Goal: Task Accomplishment & Management: Manage account settings

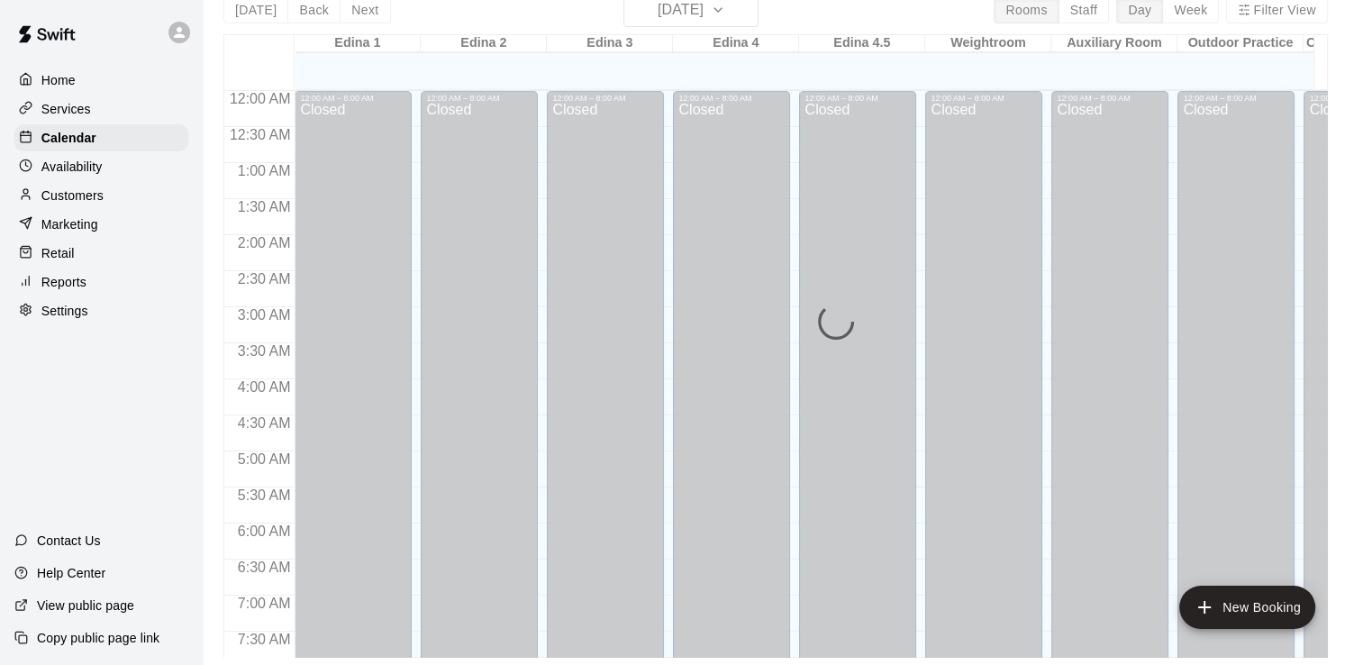
scroll to position [947, 104]
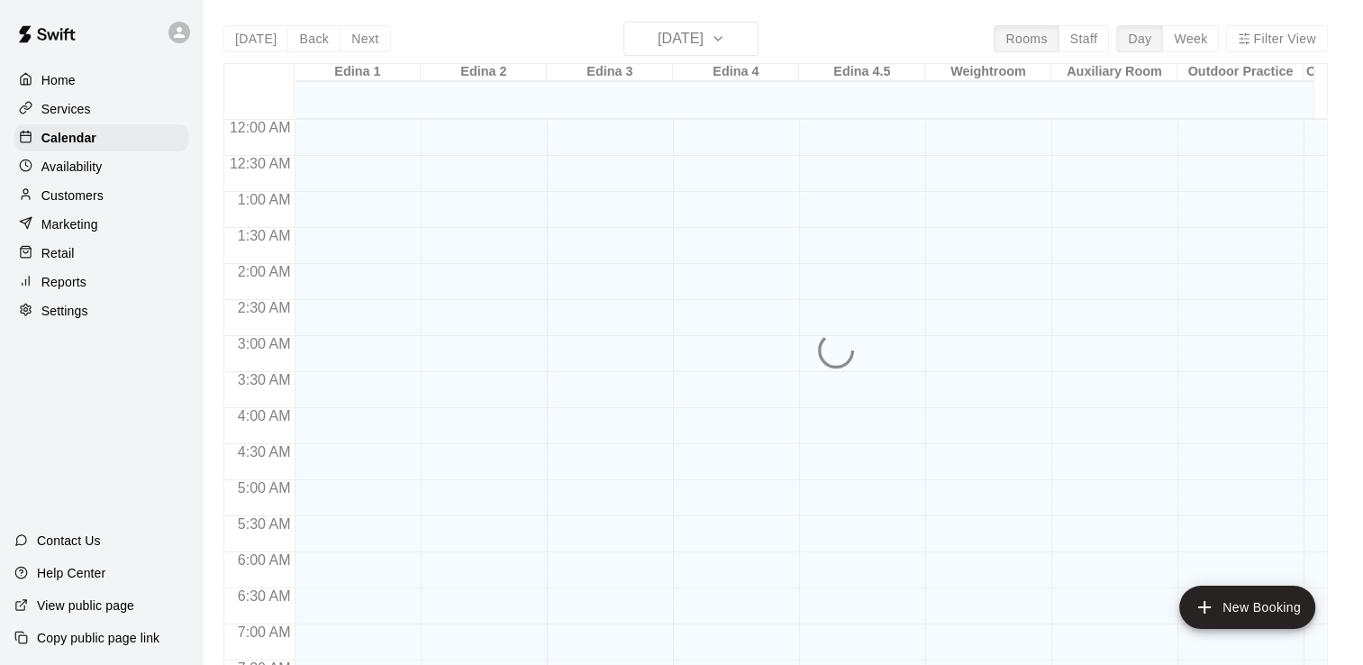
scroll to position [1108, 0]
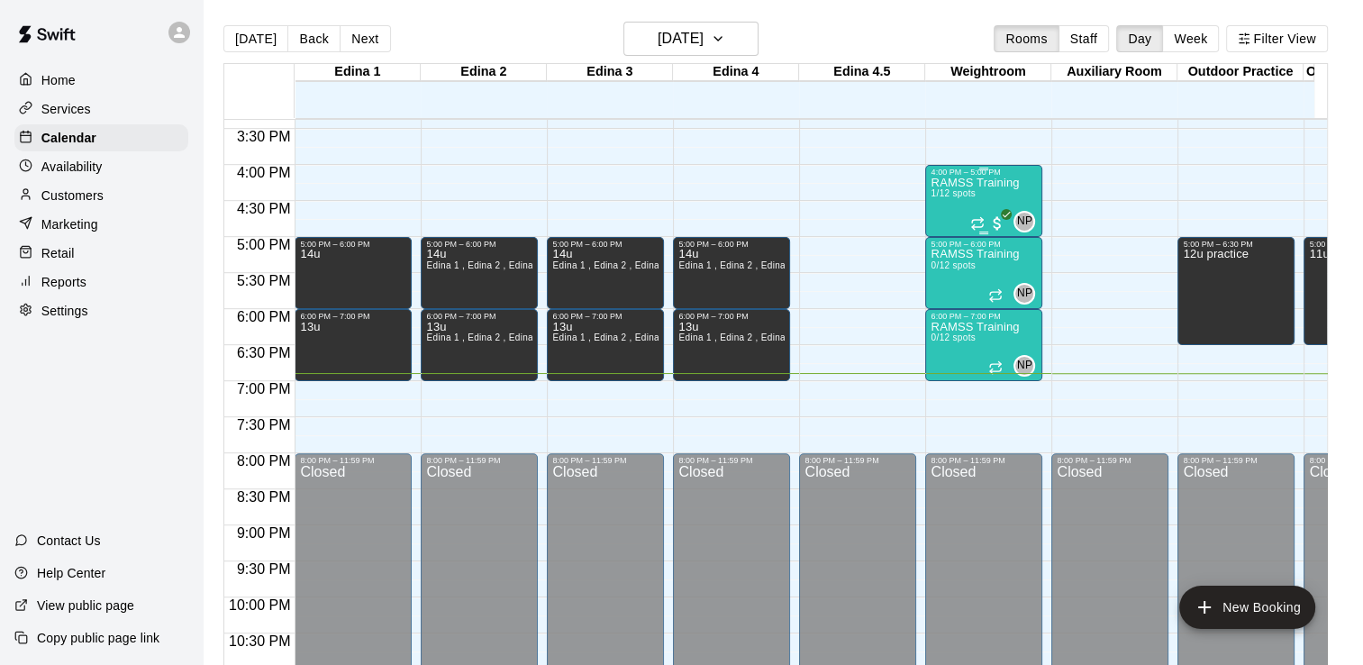
click at [954, 183] on p "RAMSS Training" at bounding box center [974, 183] width 88 height 0
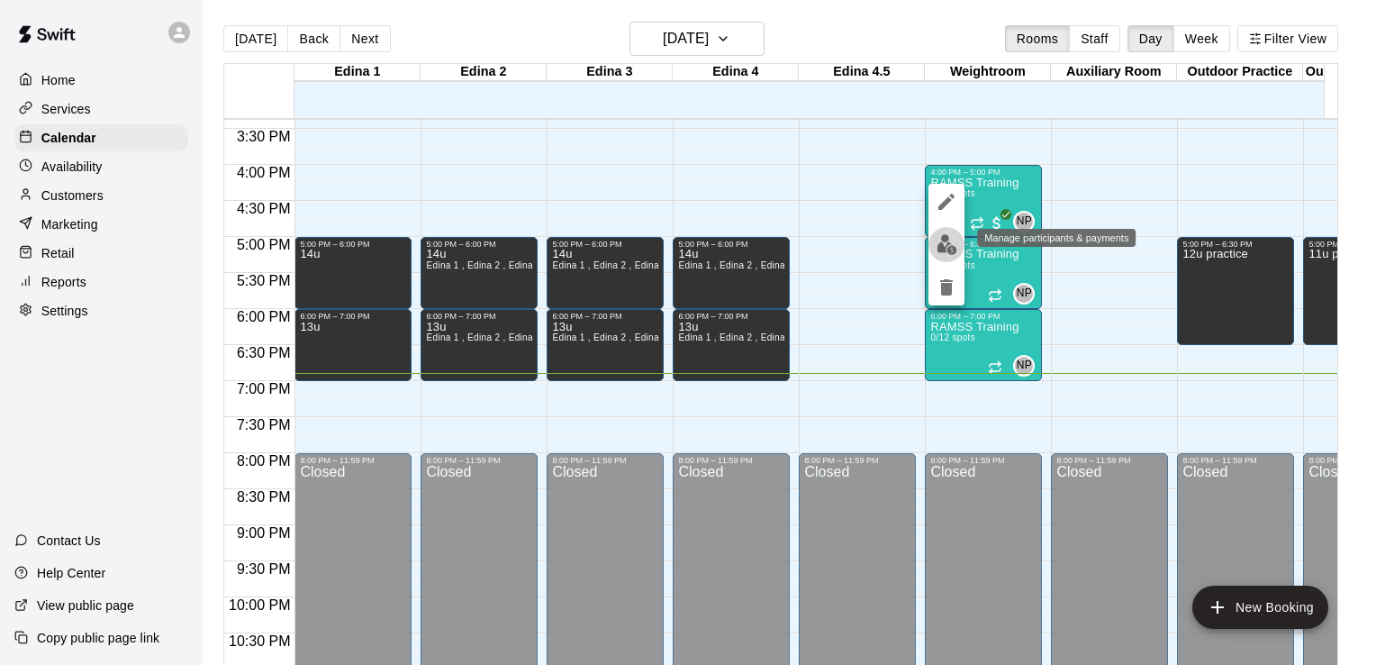
click at [946, 247] on img "edit" at bounding box center [947, 244] width 21 height 21
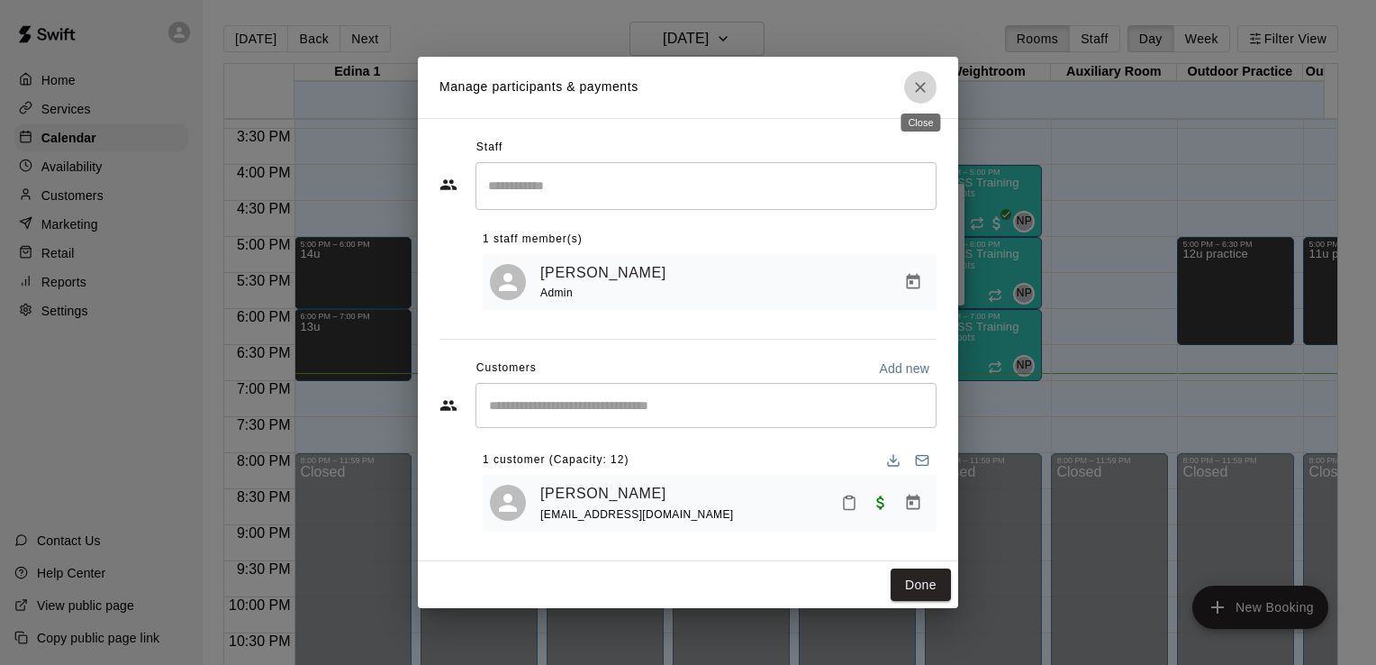
click at [924, 85] on icon "Close" at bounding box center [920, 87] width 18 height 18
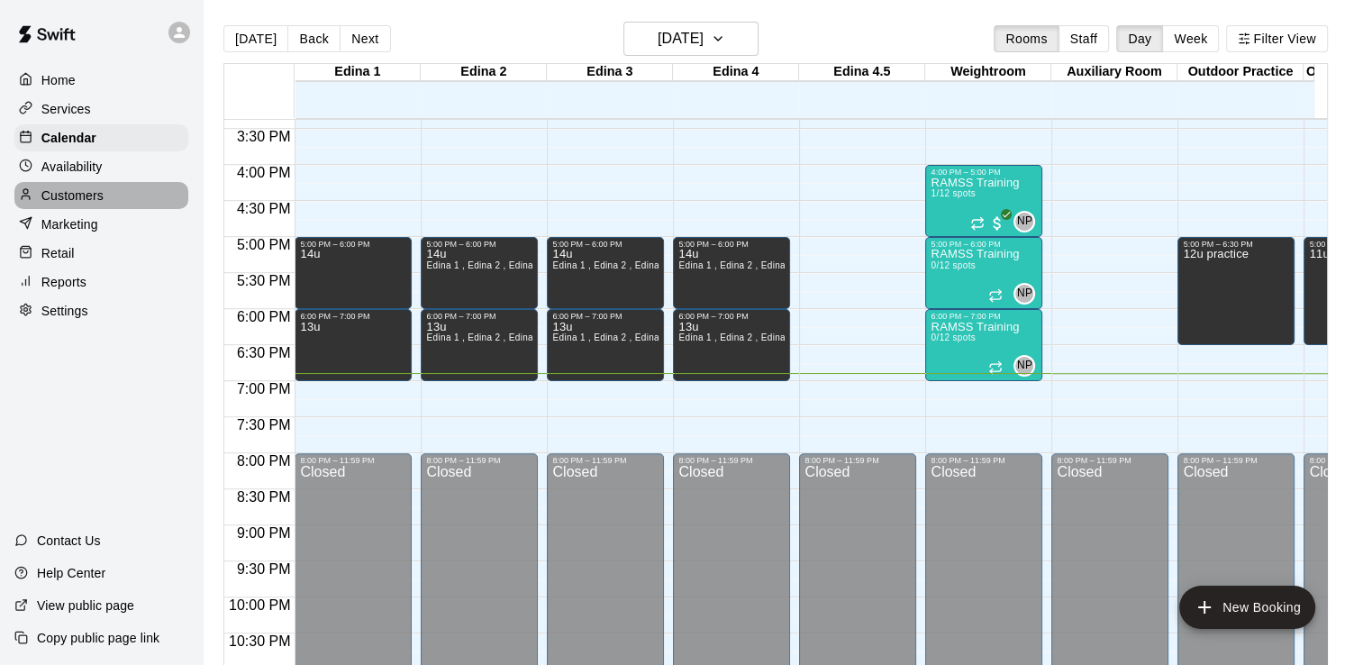
click at [92, 200] on p "Customers" at bounding box center [72, 195] width 62 height 18
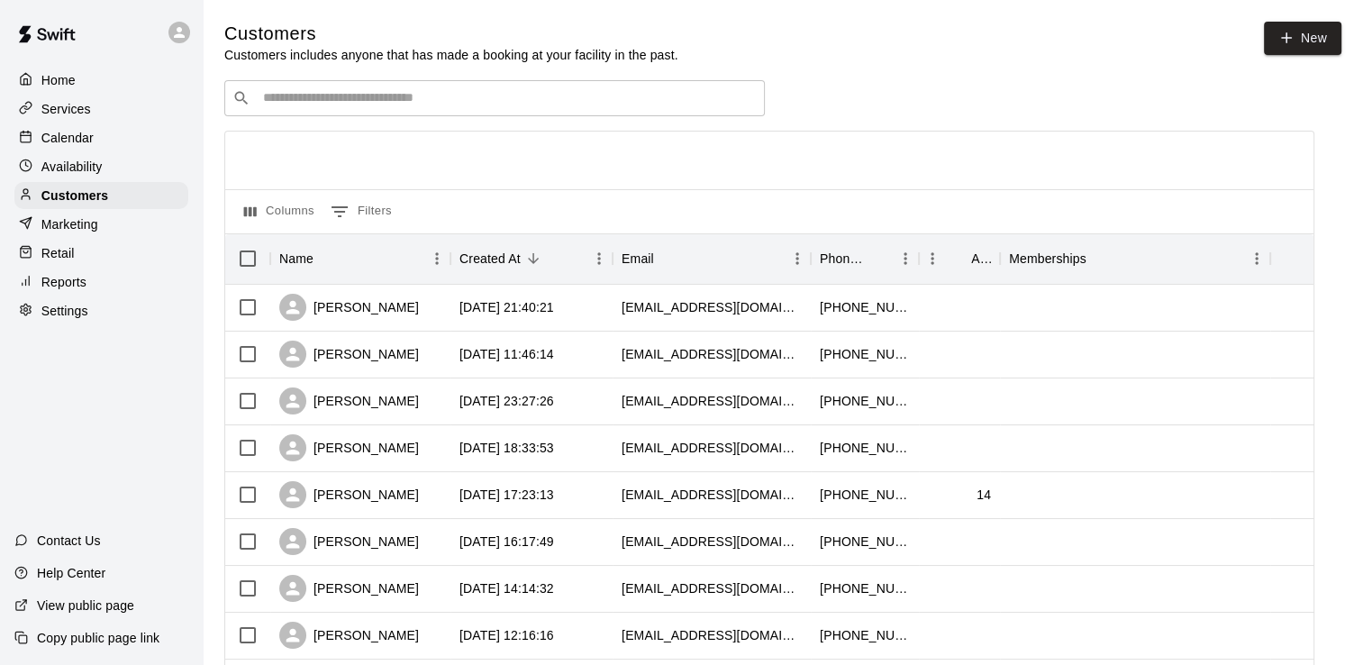
click at [357, 92] on input "Search customers by name or email" at bounding box center [507, 98] width 499 height 18
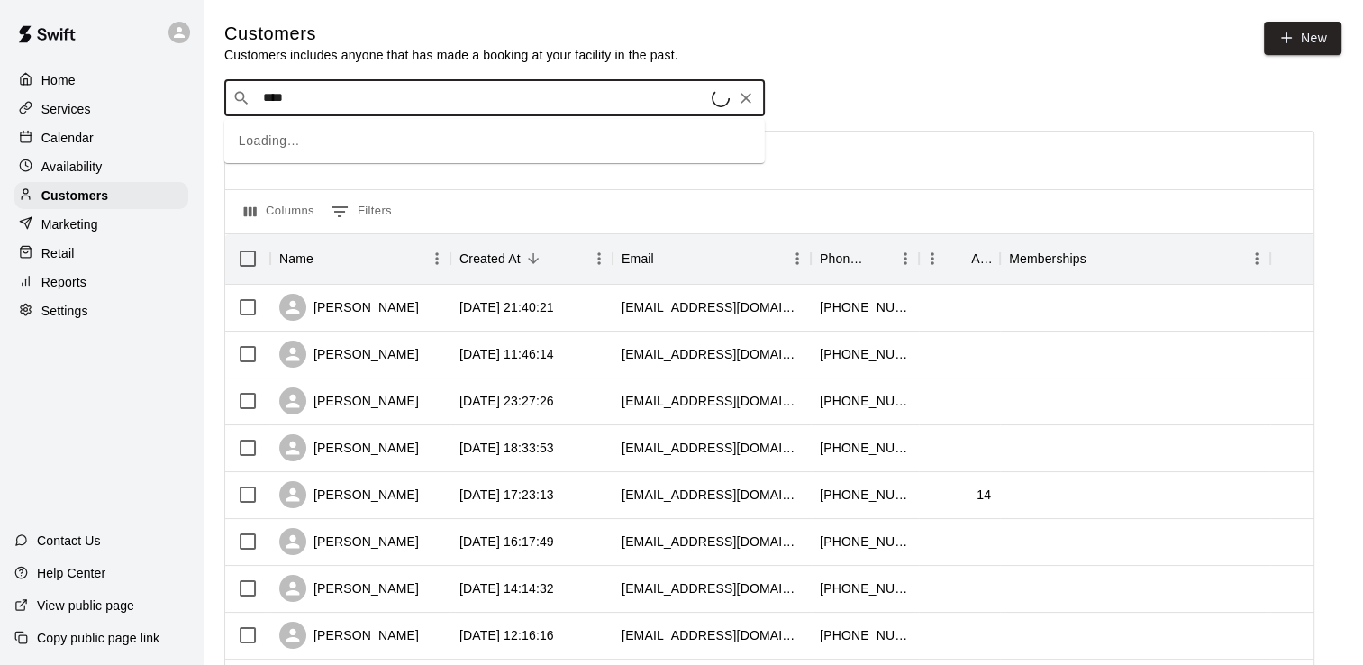
type input "*****"
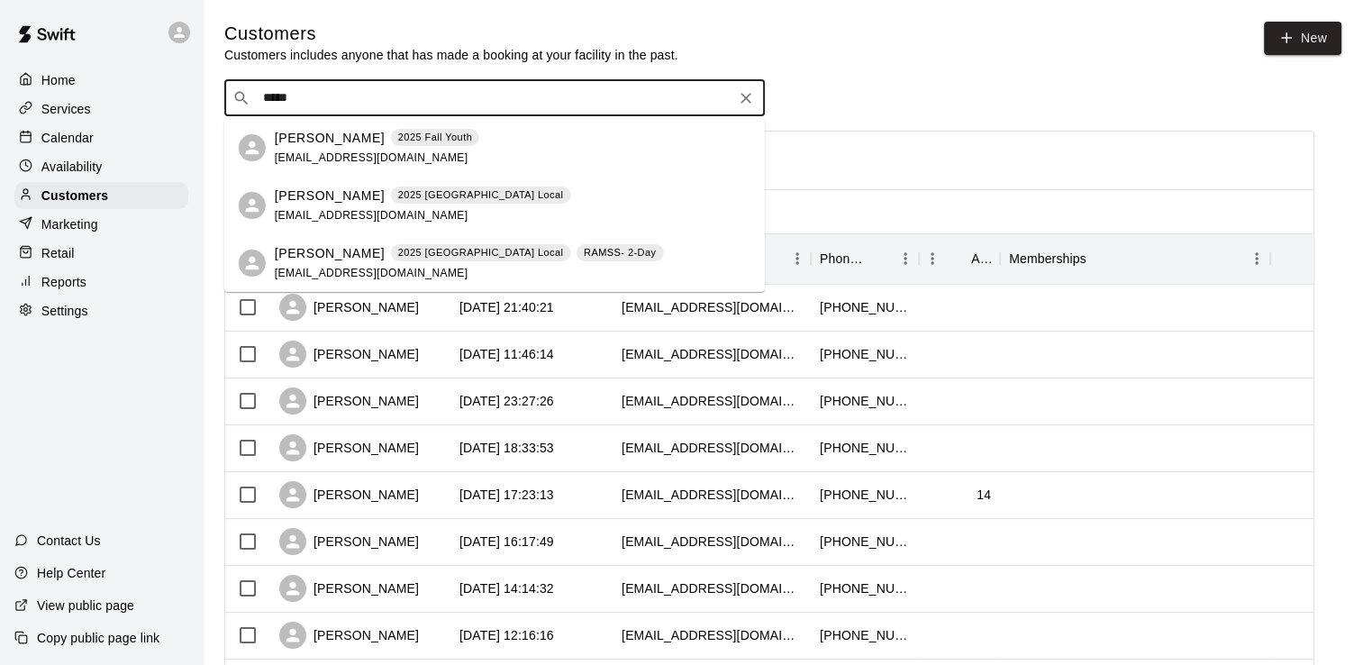
click at [317, 258] on p "[PERSON_NAME]" at bounding box center [330, 253] width 110 height 19
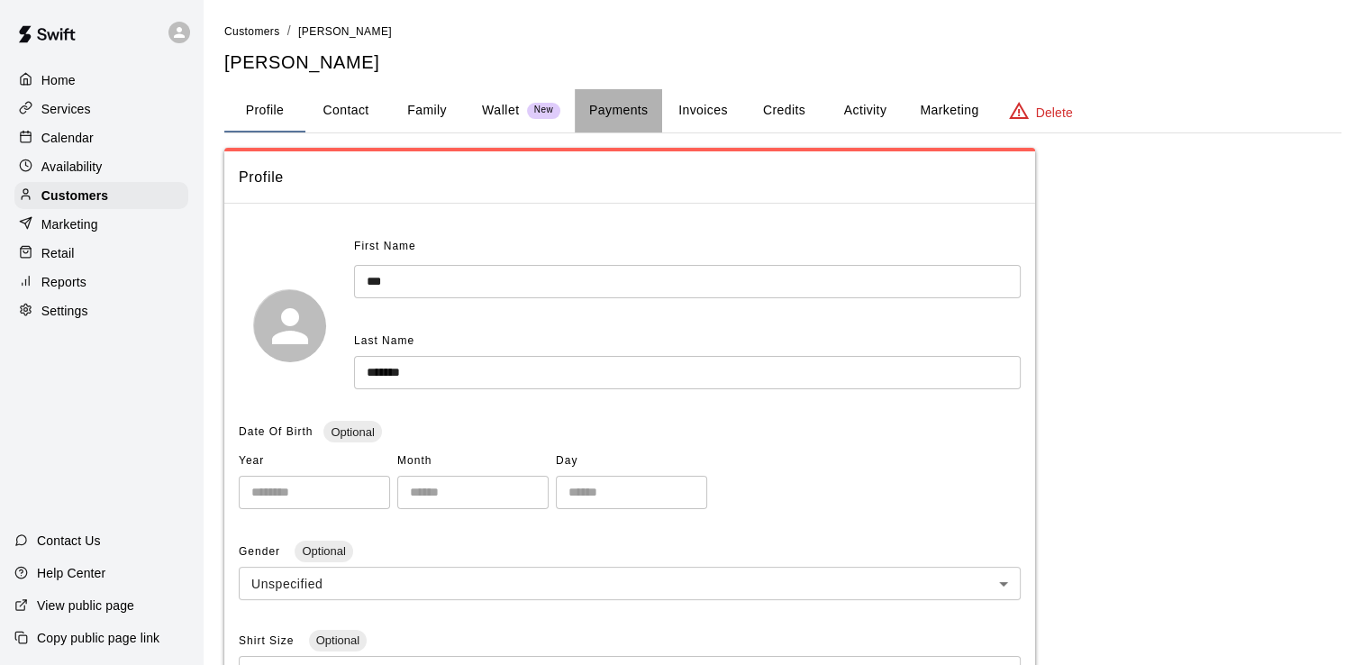
click at [630, 106] on button "Payments" at bounding box center [618, 110] width 87 height 43
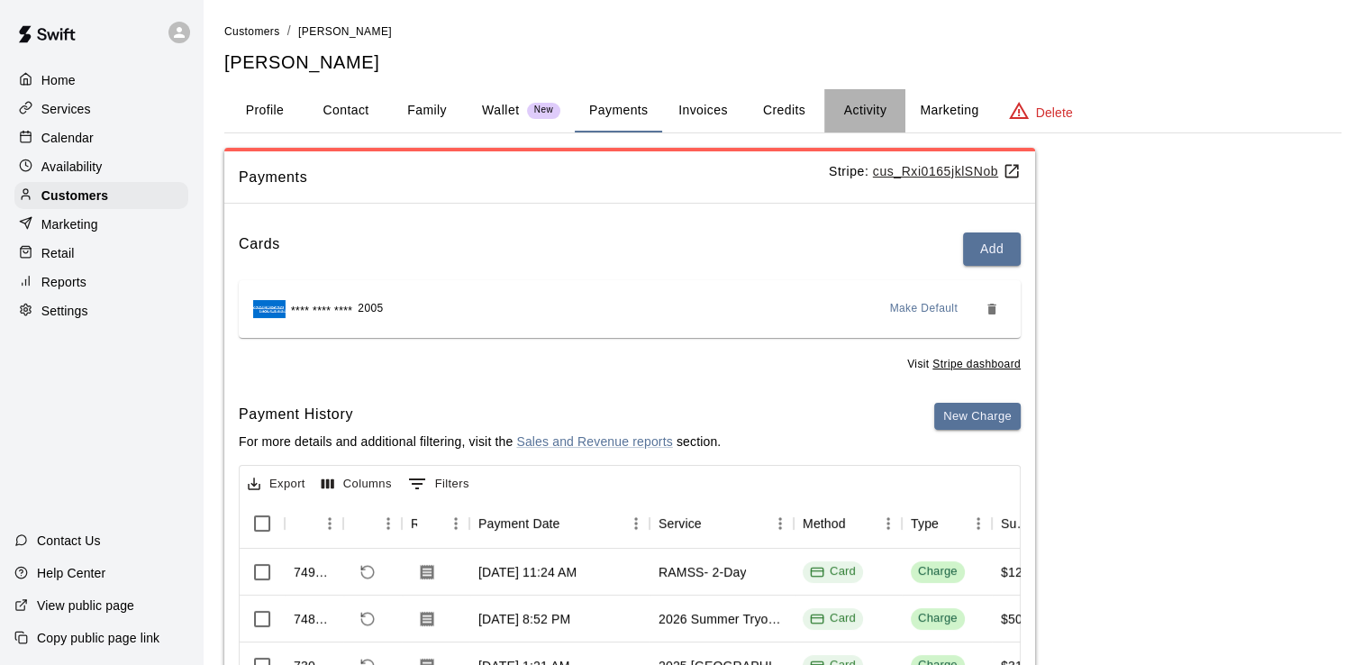
click at [872, 110] on button "Activity" at bounding box center [864, 110] width 81 height 43
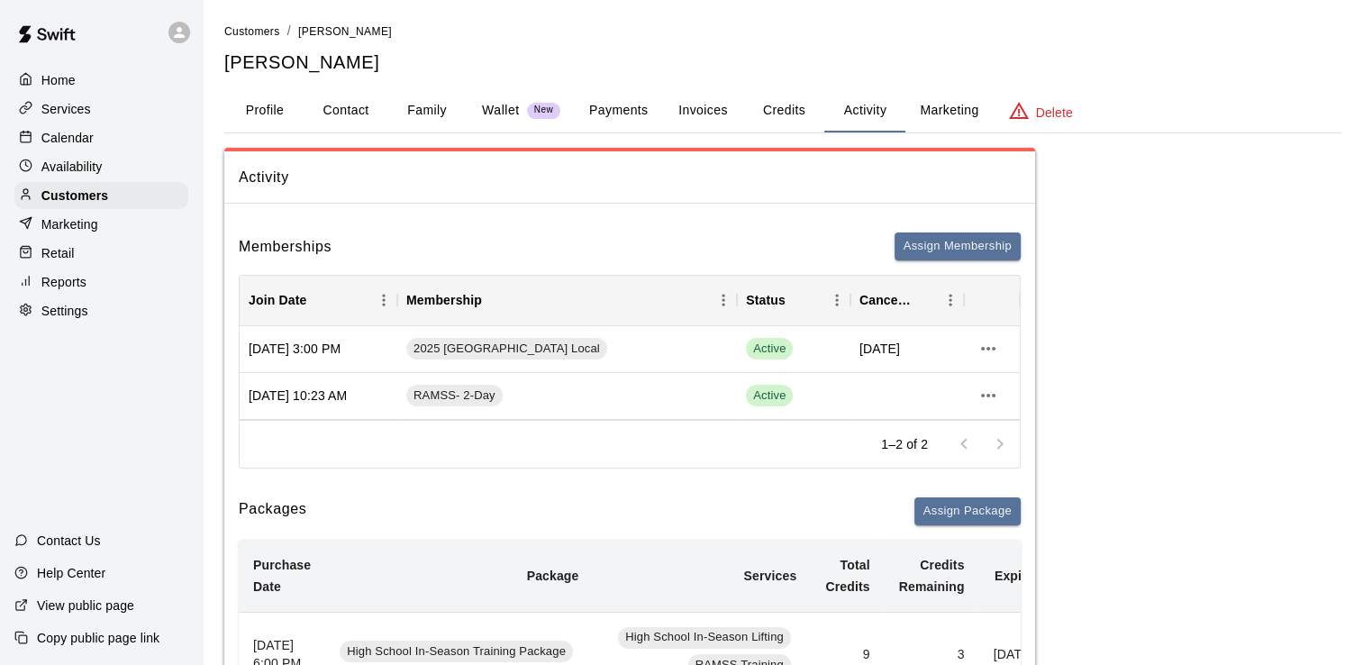
click at [70, 86] on p "Home" at bounding box center [58, 80] width 34 height 18
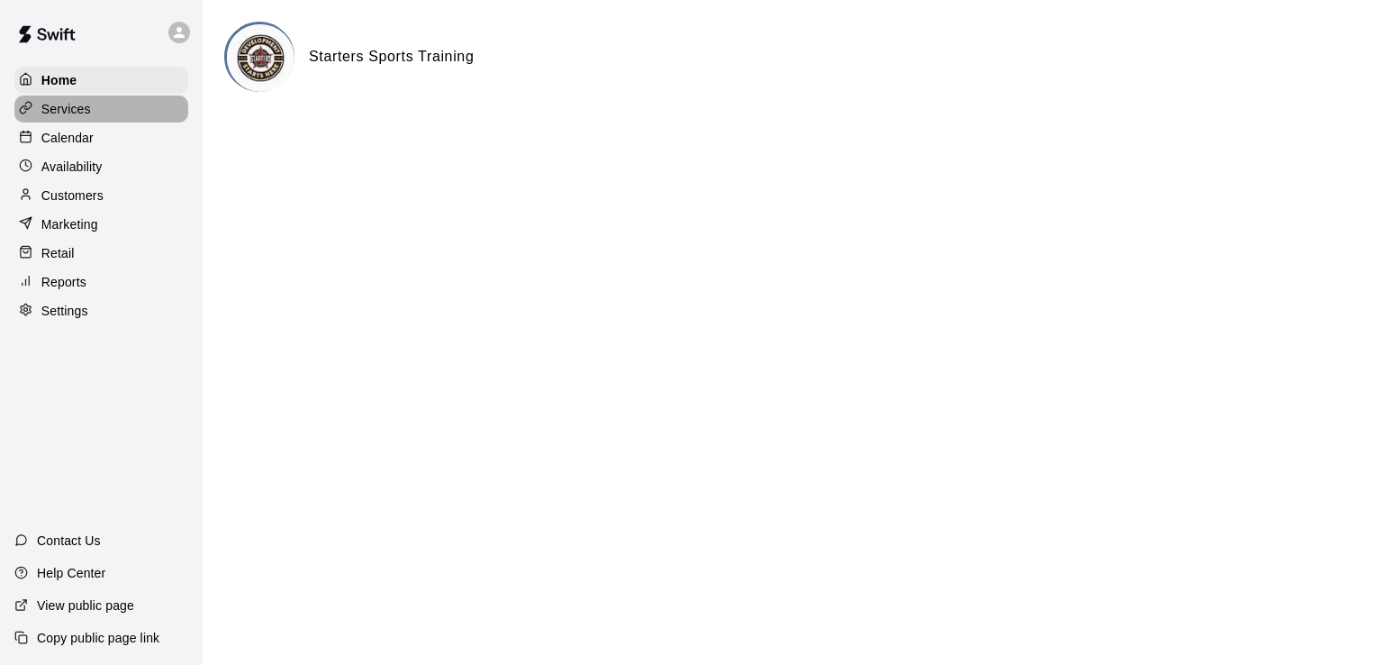
click at [67, 106] on p "Services" at bounding box center [66, 109] width 50 height 18
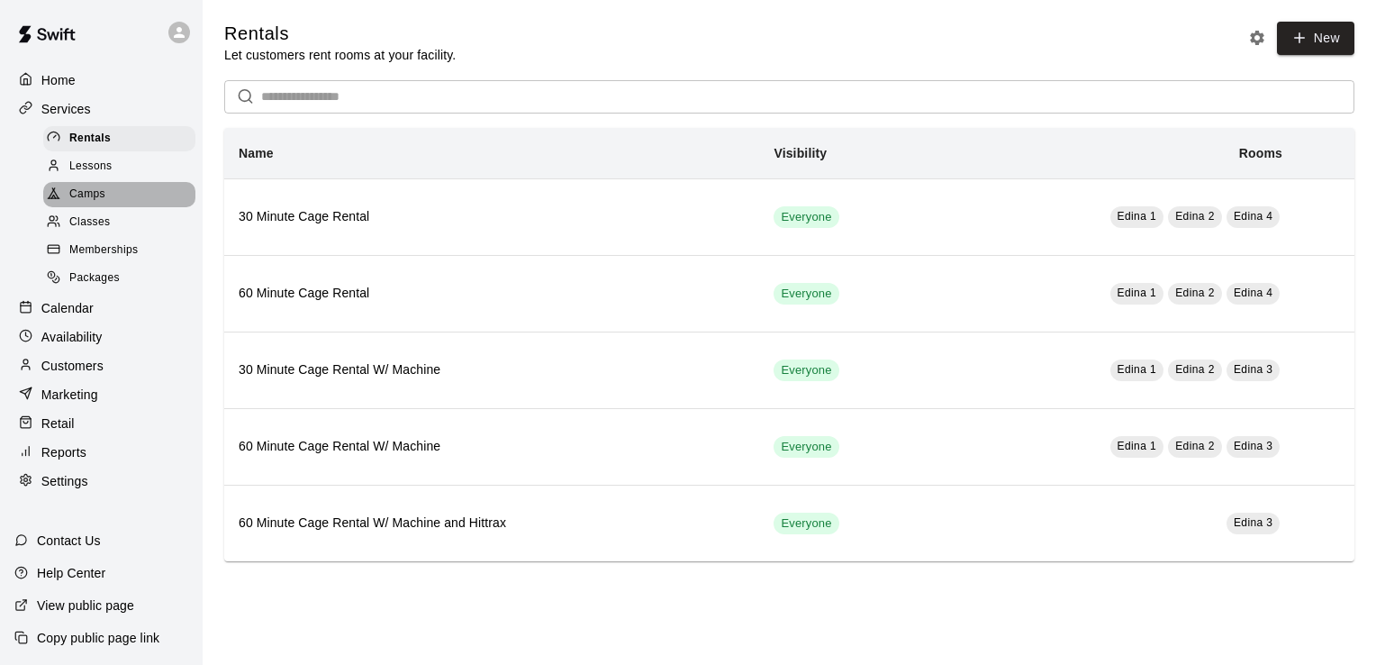
click at [82, 198] on span "Camps" at bounding box center [87, 195] width 36 height 18
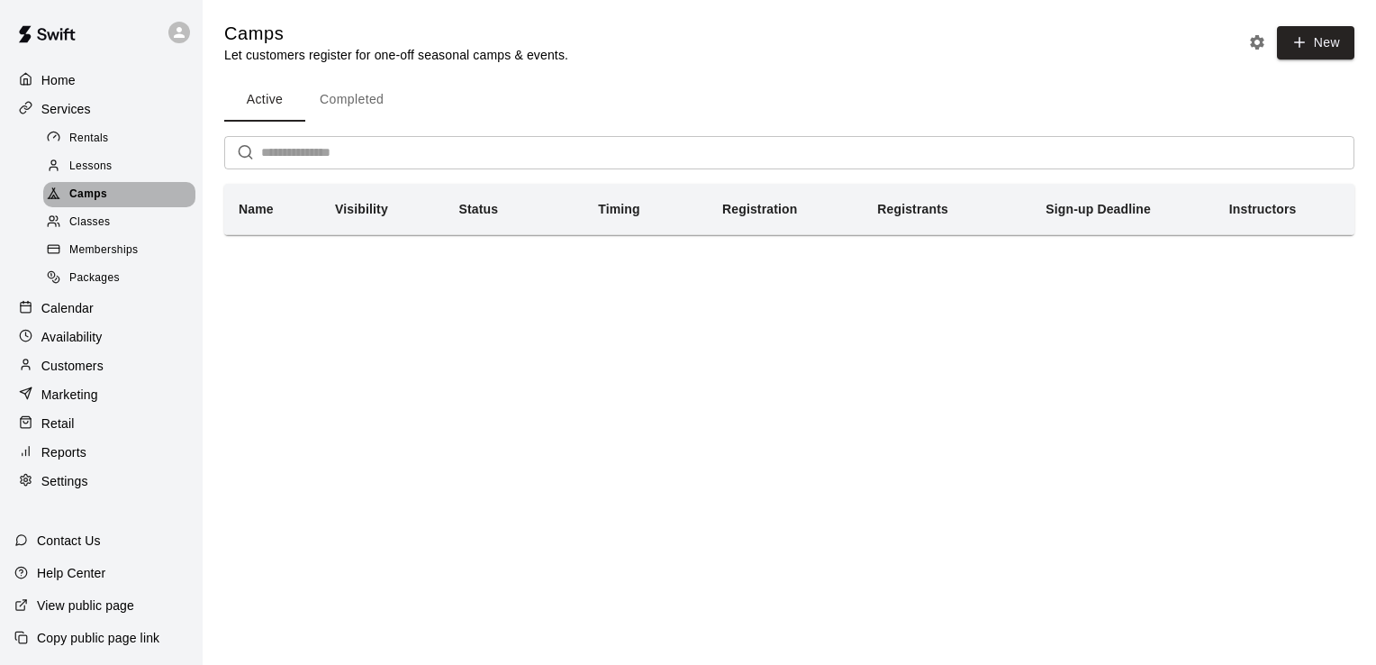
click at [82, 198] on span "Camps" at bounding box center [88, 195] width 38 height 18
click at [86, 226] on span "Classes" at bounding box center [89, 222] width 41 height 18
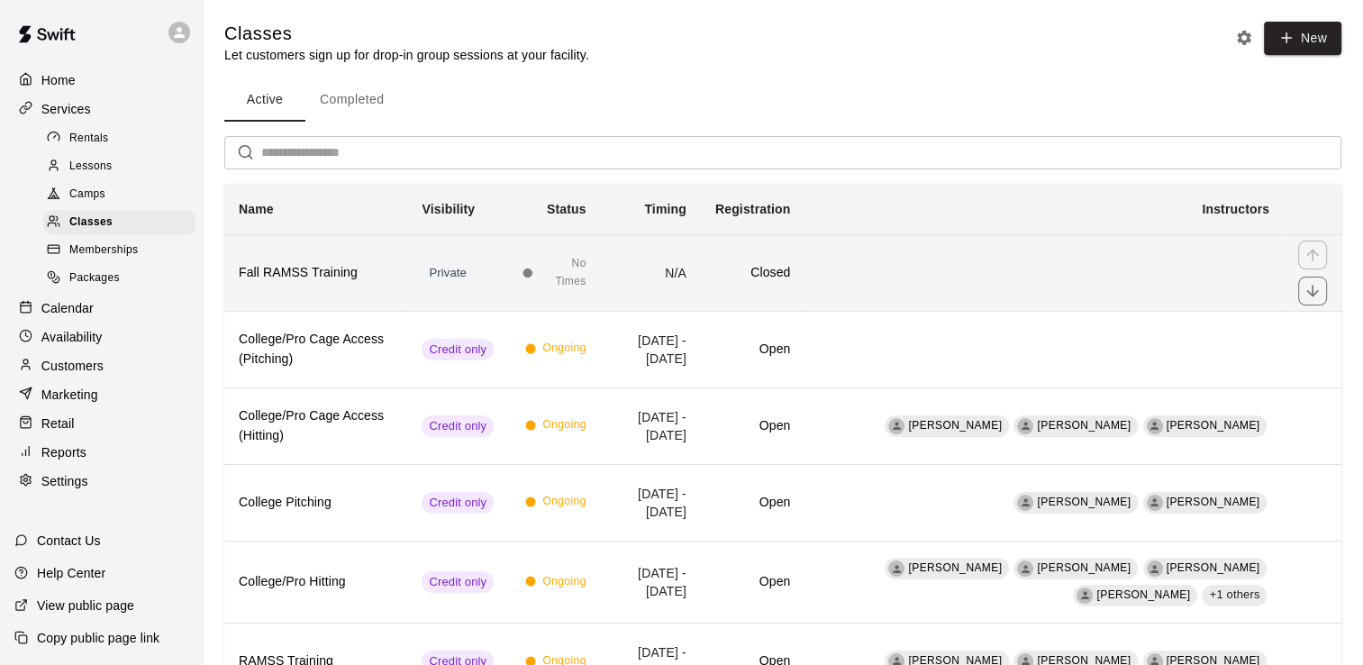
click at [284, 276] on h6 "Fall RAMSS Training" at bounding box center [316, 273] width 154 height 20
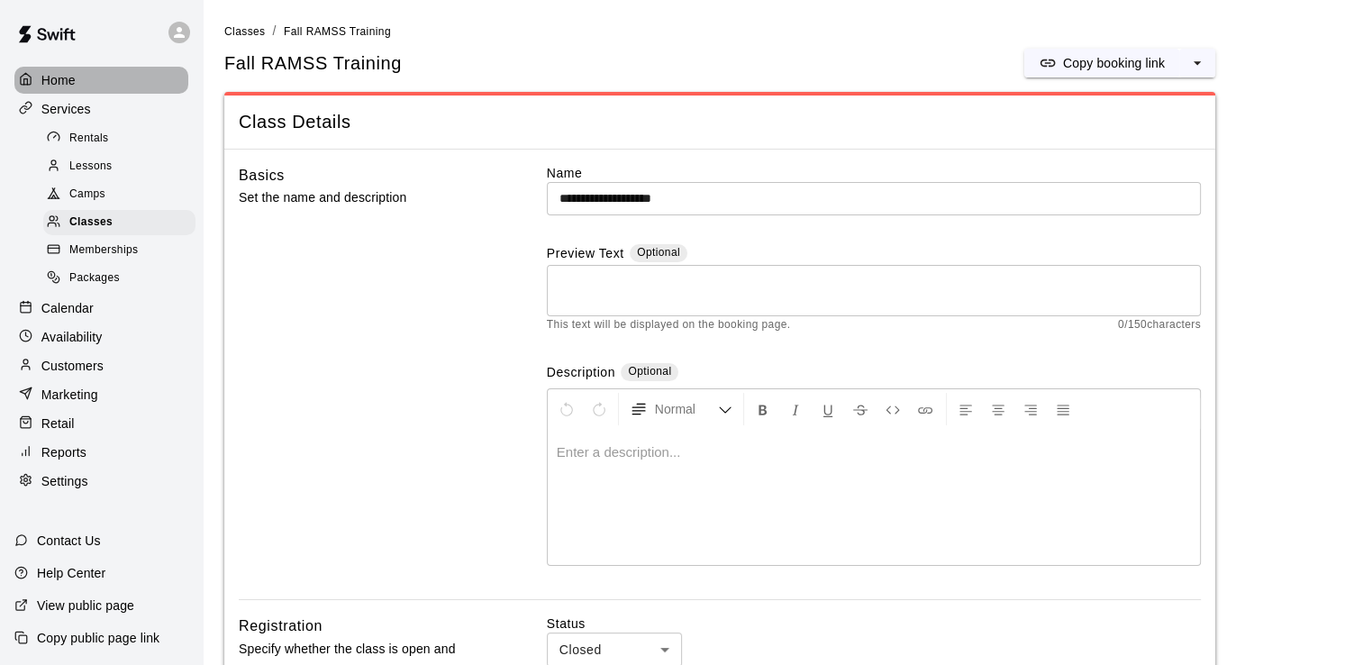
click at [61, 82] on p "Home" at bounding box center [58, 80] width 34 height 18
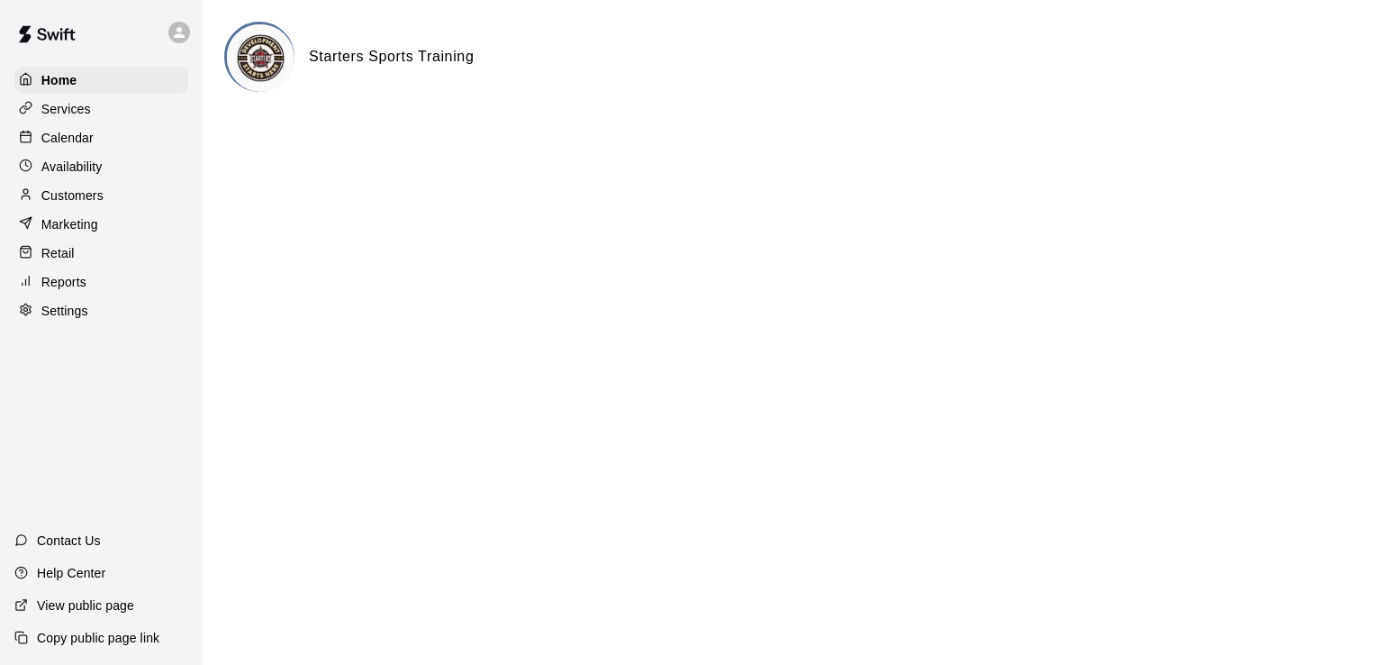
click at [67, 113] on p "Services" at bounding box center [66, 109] width 50 height 18
